Goal: Complete application form

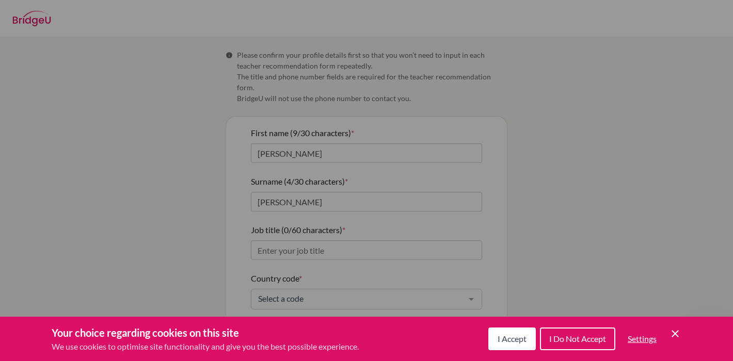
click at [515, 337] on span "I Accept" at bounding box center [512, 339] width 29 height 10
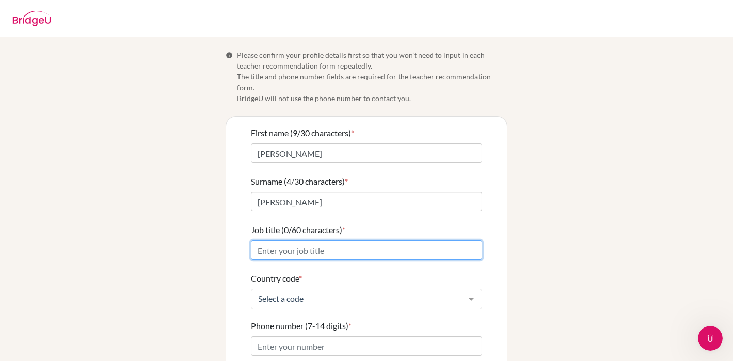
click at [382, 241] on input "Job title (0/60 characters) *" at bounding box center [366, 251] width 231 height 20
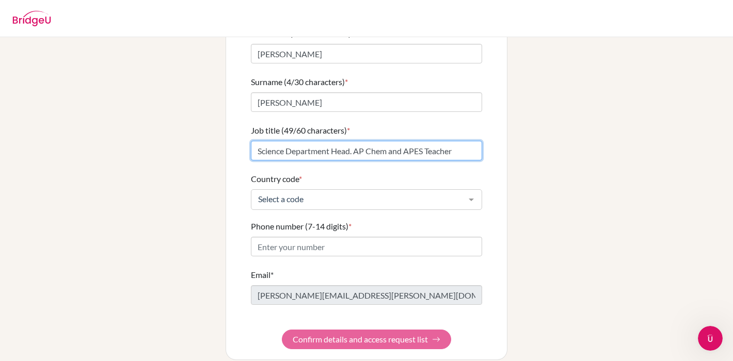
scroll to position [100, 0]
type input "Science Department Head. AP Chem and APES Teacher"
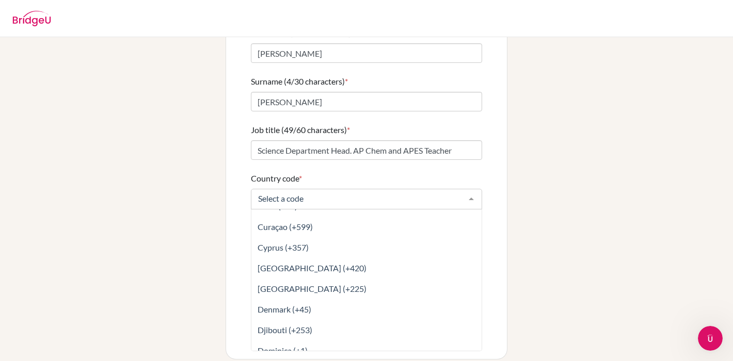
scroll to position [1016, 0]
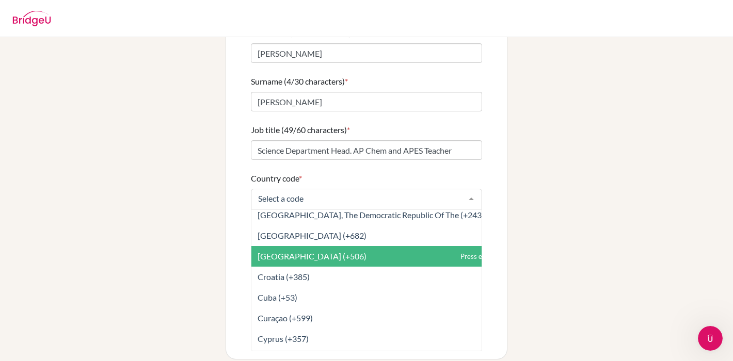
click at [413, 246] on span "[GEOGRAPHIC_DATA] (+506)" at bounding box center [389, 256] width 276 height 21
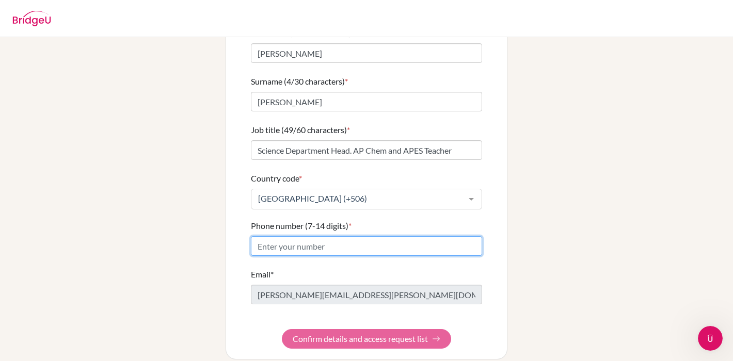
click at [298, 239] on input "Phone number (7-14 digits) *" at bounding box center [366, 246] width 231 height 20
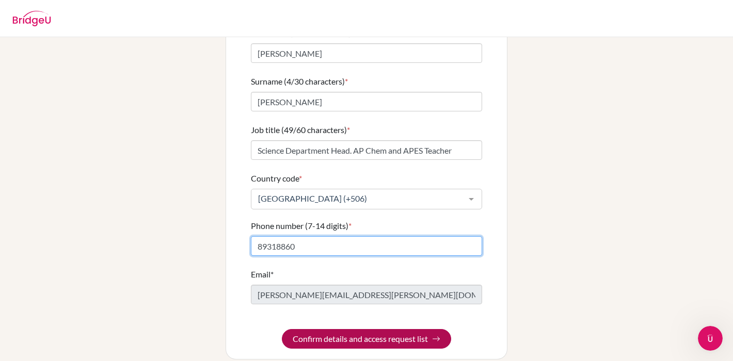
type input "89318860"
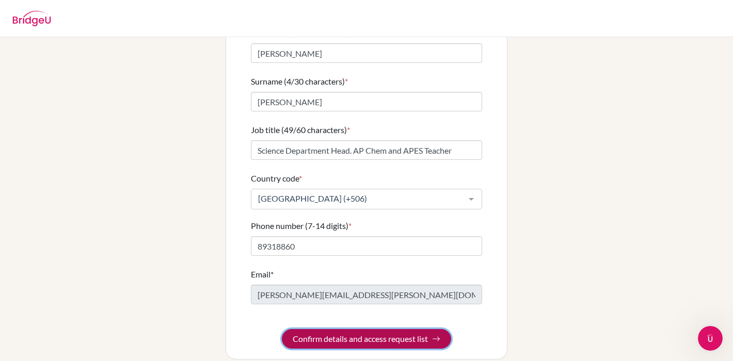
click at [367, 331] on button "Confirm details and access request list" at bounding box center [366, 339] width 169 height 20
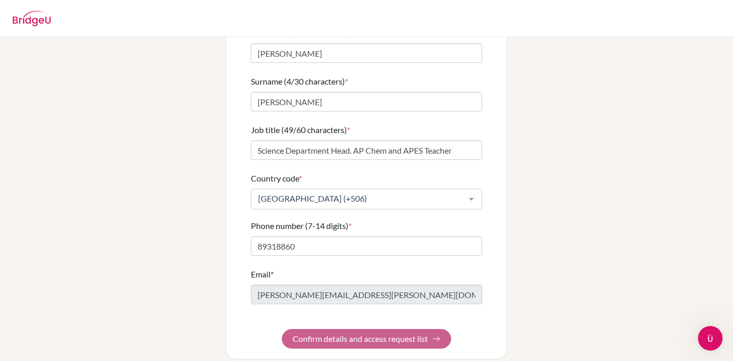
click at [367, 331] on form "First name (9/30 characters) * [PERSON_NAME] (4/30 characters) * [PERSON_NAME] …" at bounding box center [366, 188] width 231 height 322
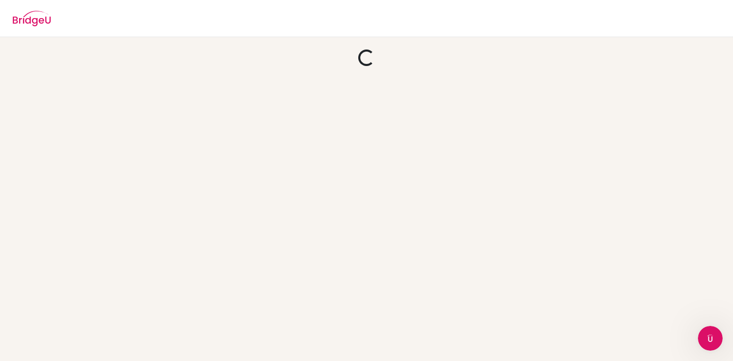
scroll to position [0, 0]
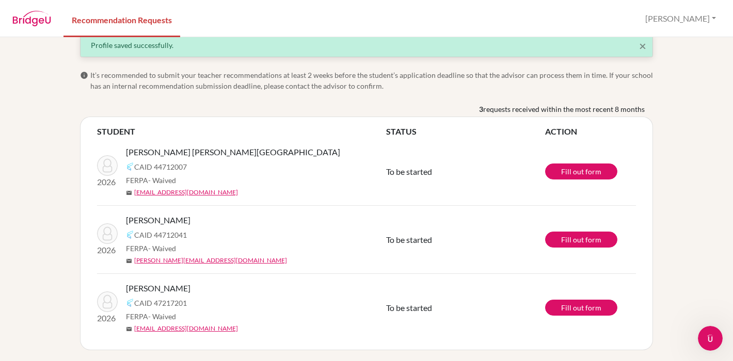
scroll to position [18, 0]
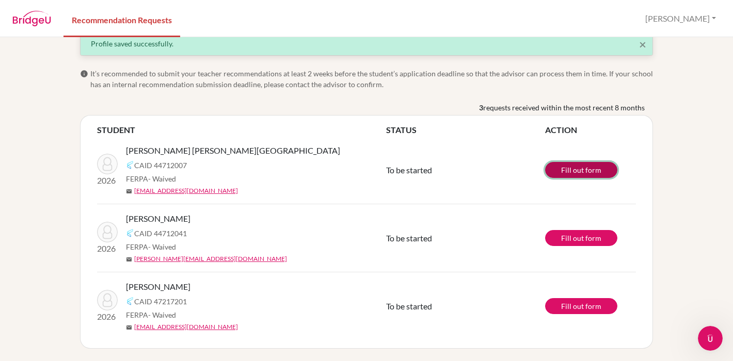
click at [574, 169] on link "Fill out form" at bounding box center [581, 170] width 72 height 16
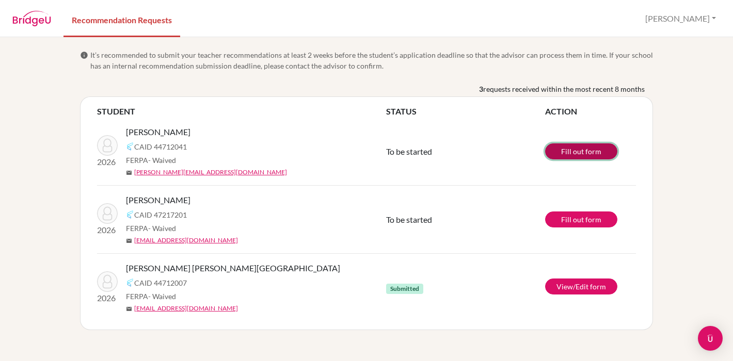
click at [579, 152] on link "Fill out form" at bounding box center [581, 151] width 72 height 16
